Goal: Subscribe to service/newsletter

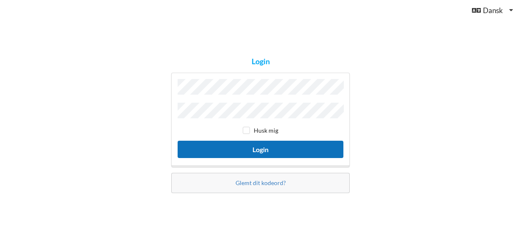
click at [250, 145] on button "Login" at bounding box center [261, 149] width 166 height 17
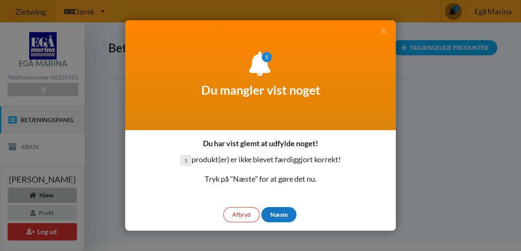
click at [273, 211] on div "Næste" at bounding box center [278, 214] width 35 height 15
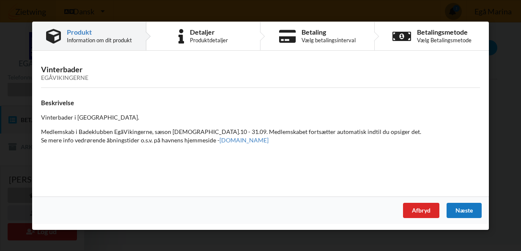
click at [465, 207] on div "Næste" at bounding box center [464, 210] width 35 height 15
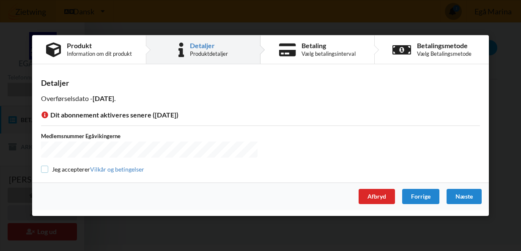
click at [44, 168] on input "checkbox" at bounding box center [44, 169] width 7 height 7
checkbox input "true"
click at [461, 195] on div "Næste" at bounding box center [464, 196] width 35 height 15
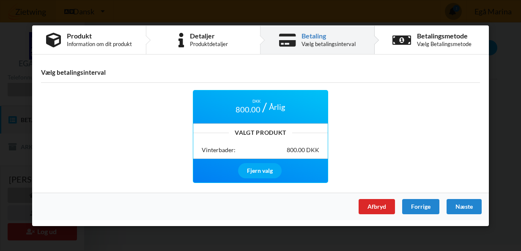
click at [257, 151] on div "Vinterbader: 800.00 DKK" at bounding box center [261, 150] width 118 height 8
click at [474, 205] on div "Næste" at bounding box center [464, 206] width 35 height 15
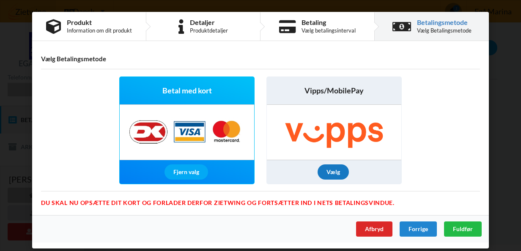
click at [343, 164] on div "Vælg" at bounding box center [333, 171] width 31 height 15
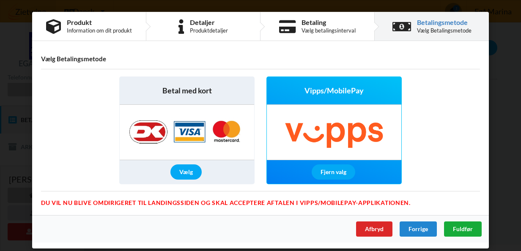
click at [466, 229] on span "Fuldfør" at bounding box center [463, 228] width 20 height 7
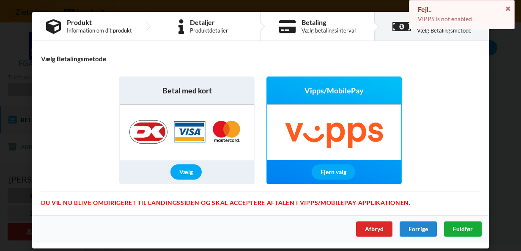
click at [466, 229] on span "Fuldfør" at bounding box center [463, 228] width 20 height 7
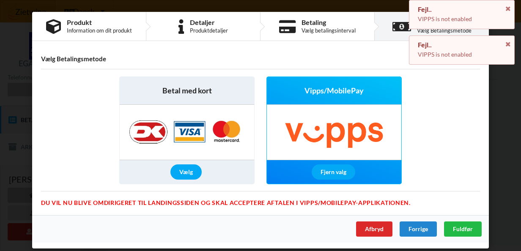
click at [175, 139] on img at bounding box center [187, 132] width 133 height 55
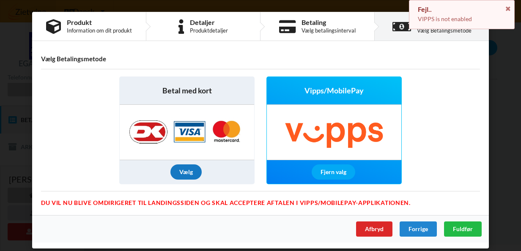
click at [185, 169] on div "Vælg" at bounding box center [185, 171] width 31 height 15
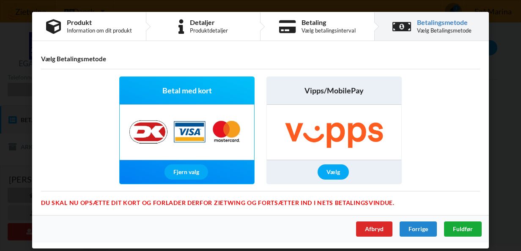
click at [465, 222] on div "Fuldfør" at bounding box center [463, 229] width 38 height 15
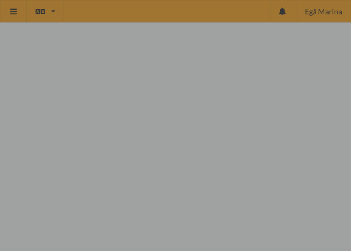
click at [206, 199] on div at bounding box center [175, 125] width 351 height 251
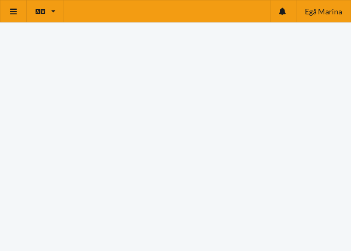
scroll to position [0, 0]
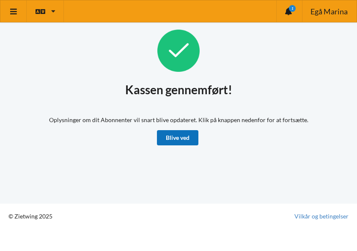
click at [184, 140] on link "Blive ved" at bounding box center [177, 137] width 41 height 15
